Goal: Navigation & Orientation: Find specific page/section

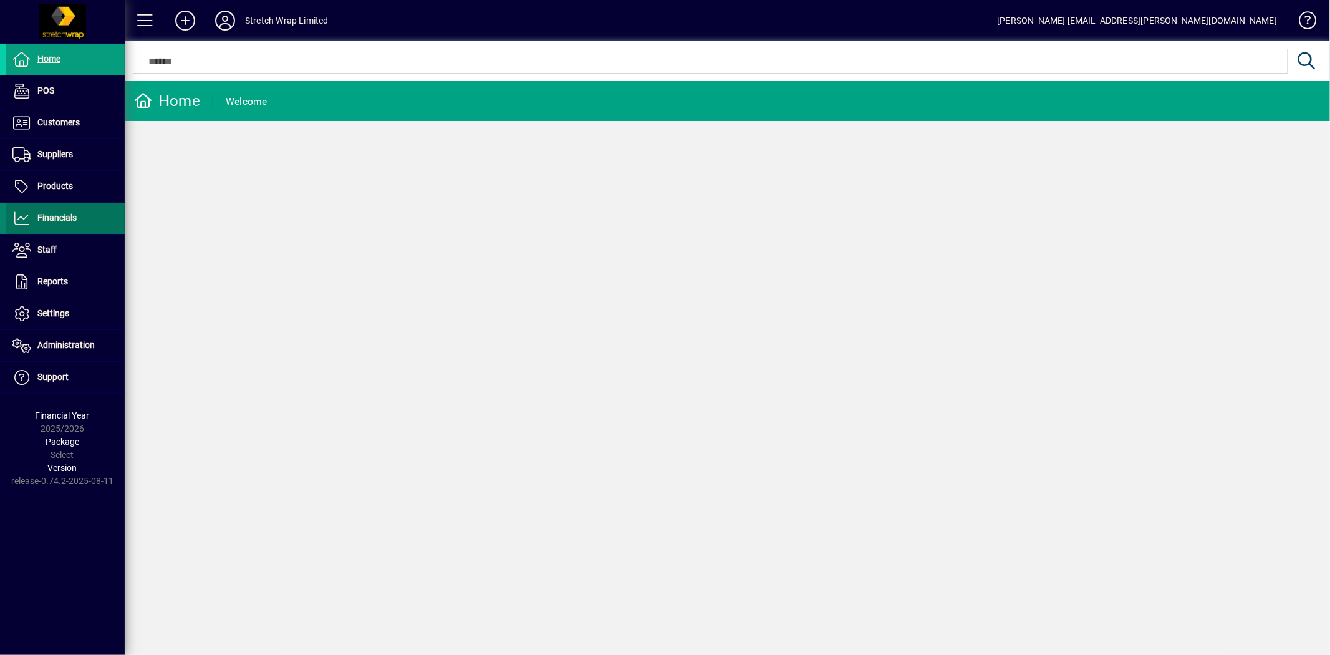
click at [54, 223] on span "Financials" at bounding box center [41, 218] width 70 height 15
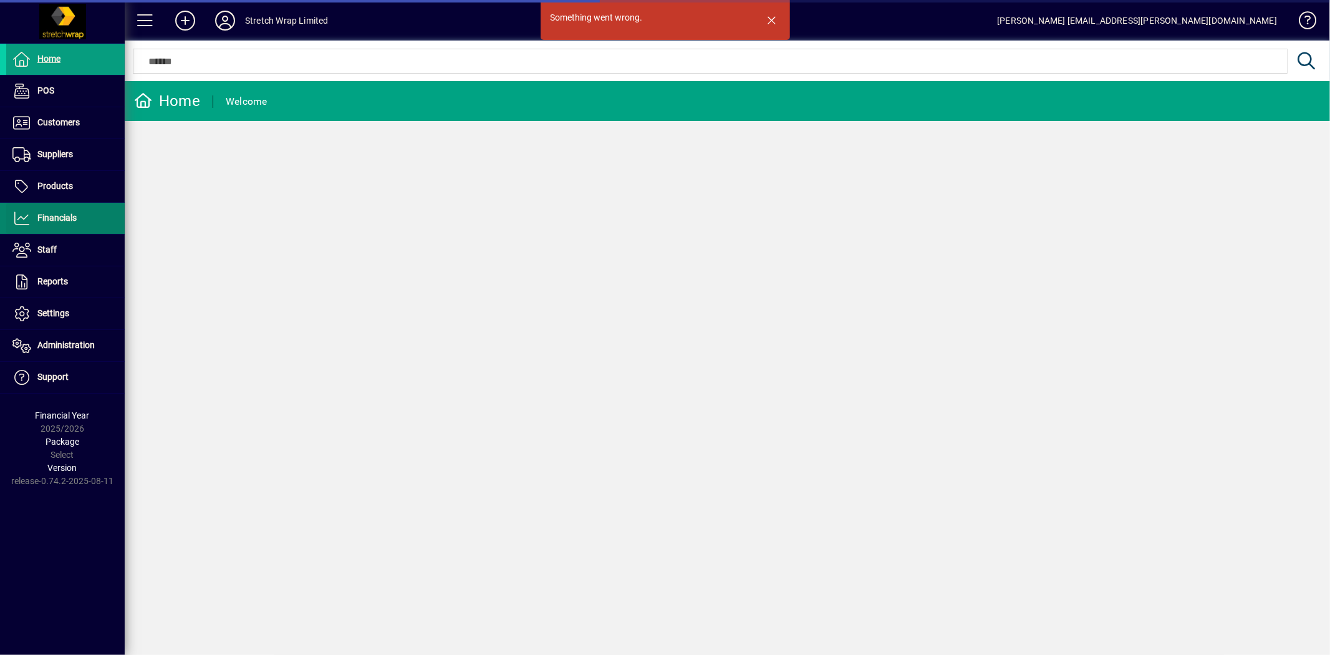
click at [58, 220] on span "Financials" at bounding box center [56, 218] width 39 height 10
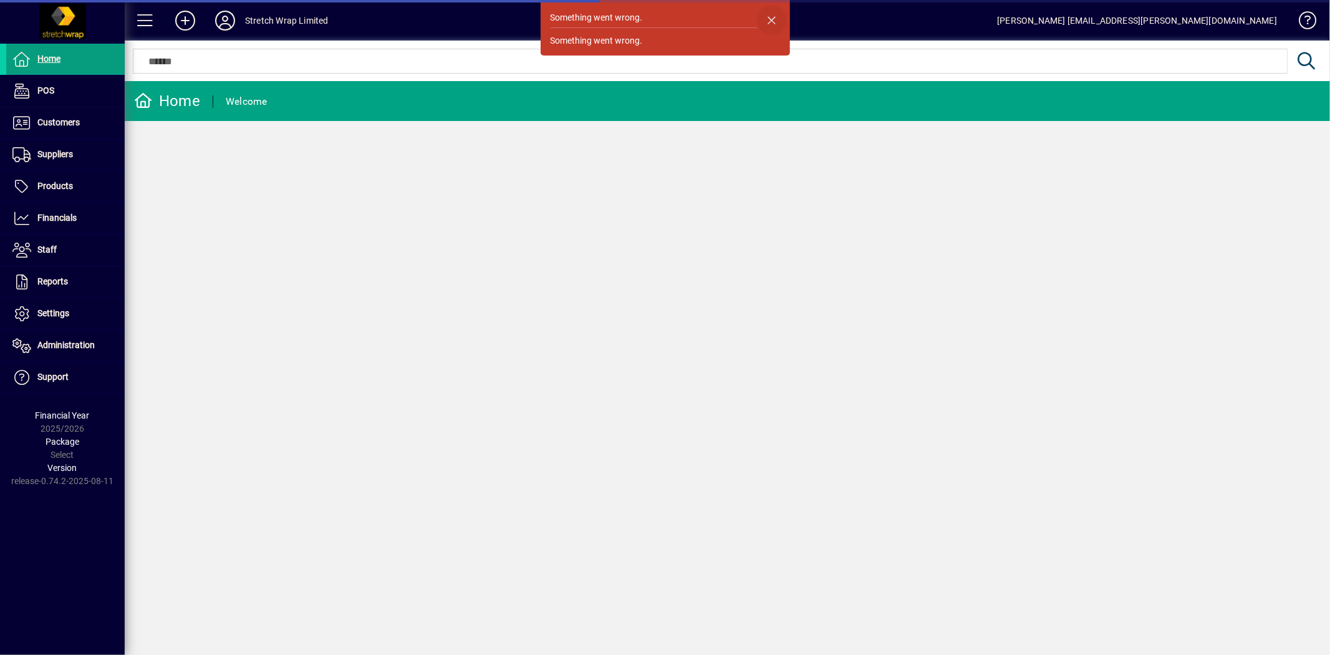
click at [772, 14] on span "button" at bounding box center [772, 20] width 30 height 30
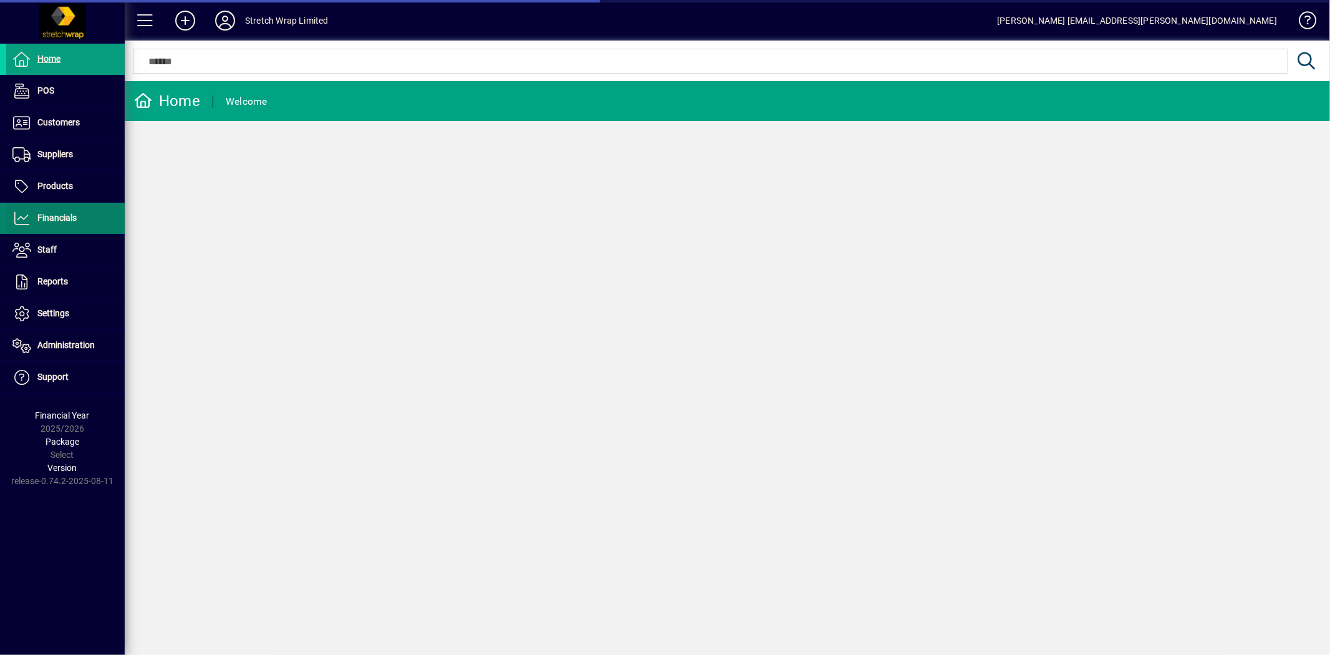
click at [53, 219] on span "Financials" at bounding box center [56, 218] width 39 height 10
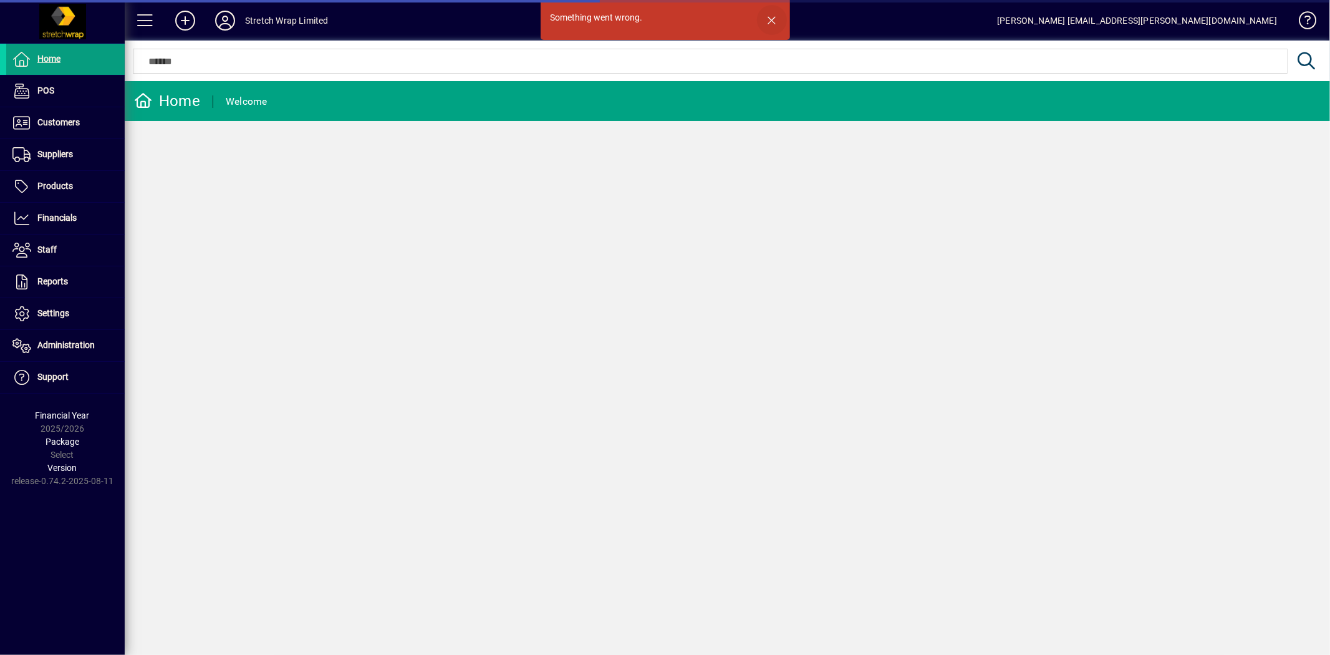
click at [772, 14] on span "button" at bounding box center [772, 20] width 30 height 30
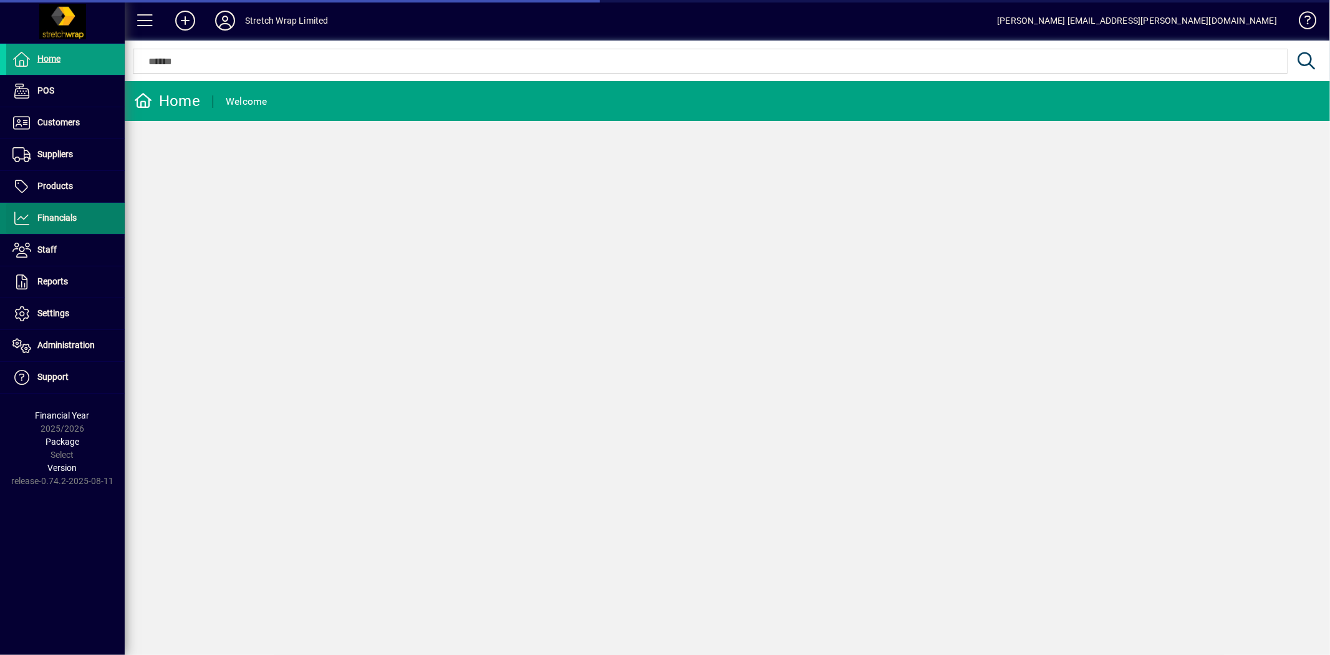
click at [54, 214] on span "Financials" at bounding box center [56, 218] width 39 height 10
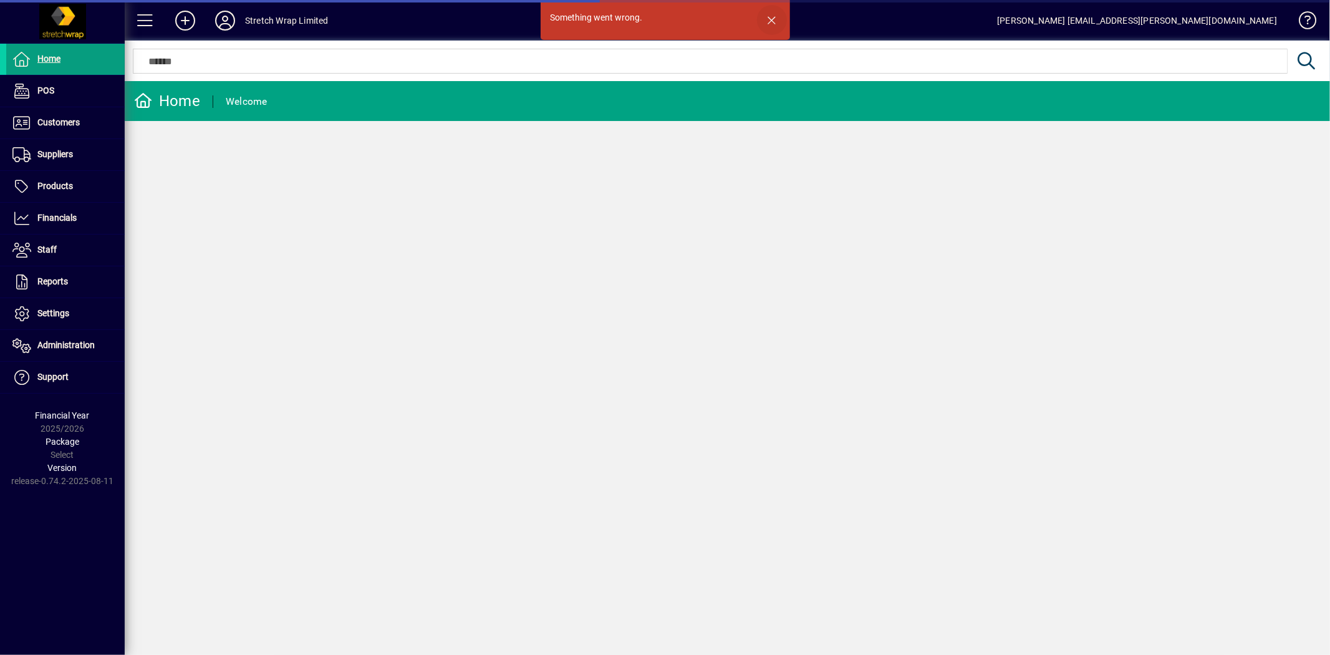
click at [772, 14] on span "button" at bounding box center [772, 20] width 30 height 30
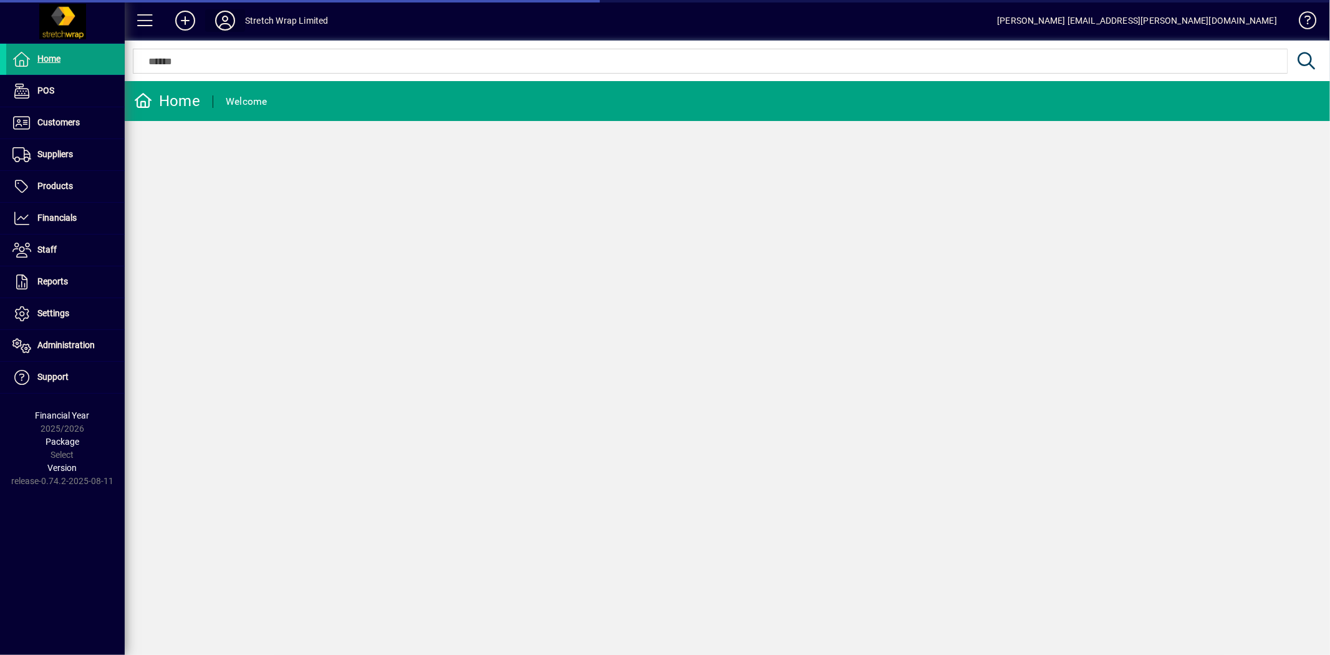
click at [221, 20] on icon at bounding box center [225, 21] width 25 height 20
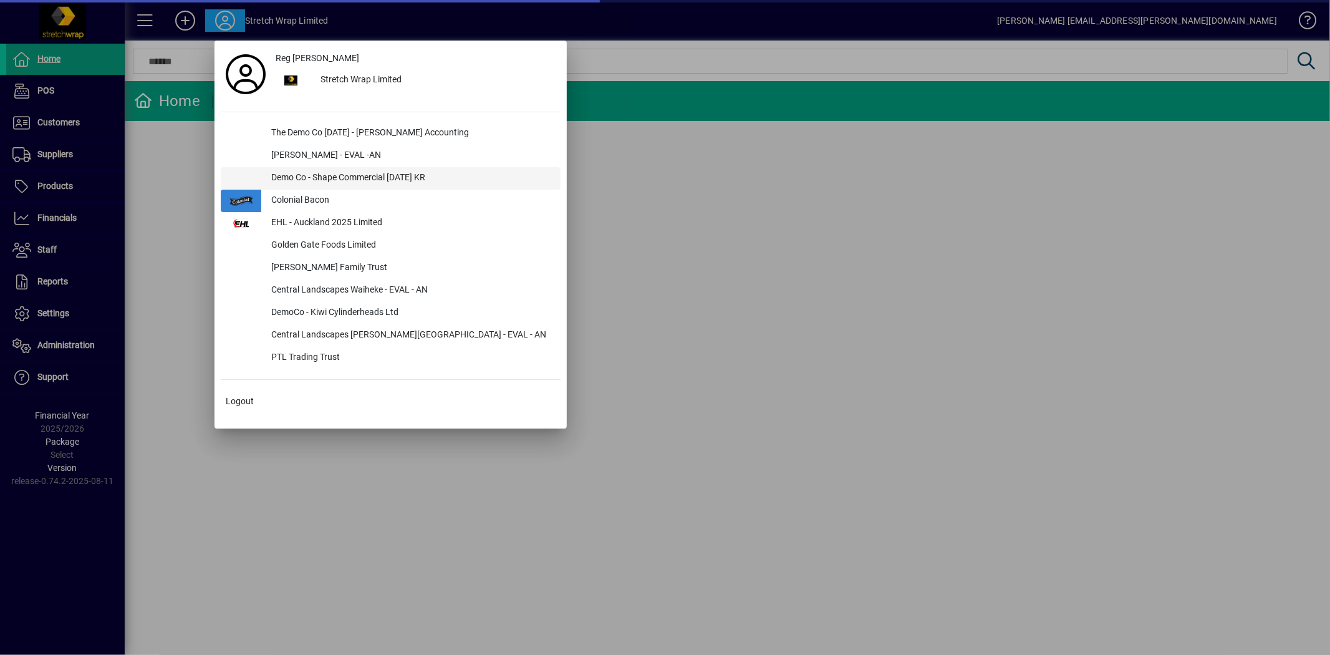
click at [283, 173] on div "Demo Co - Shape Commercial [DATE] KR" at bounding box center [410, 178] width 299 height 22
